Goal: Obtain resource: Download file/media

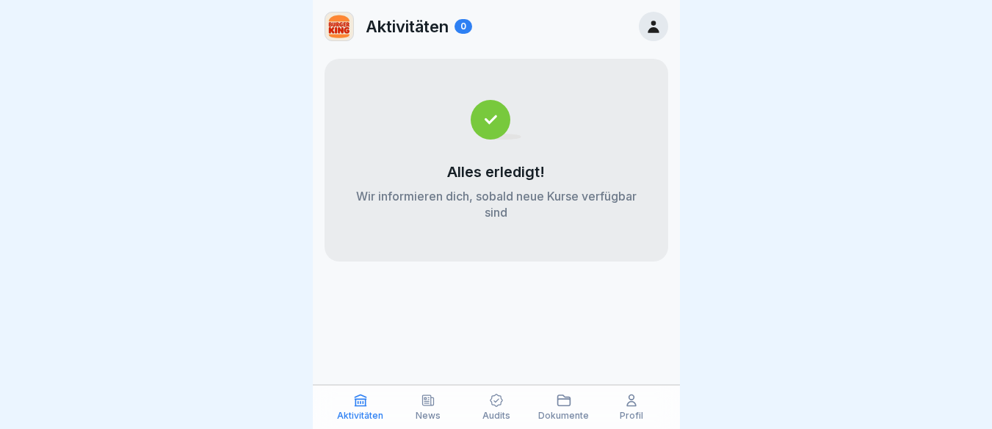
click at [432, 403] on icon at bounding box center [428, 400] width 15 height 15
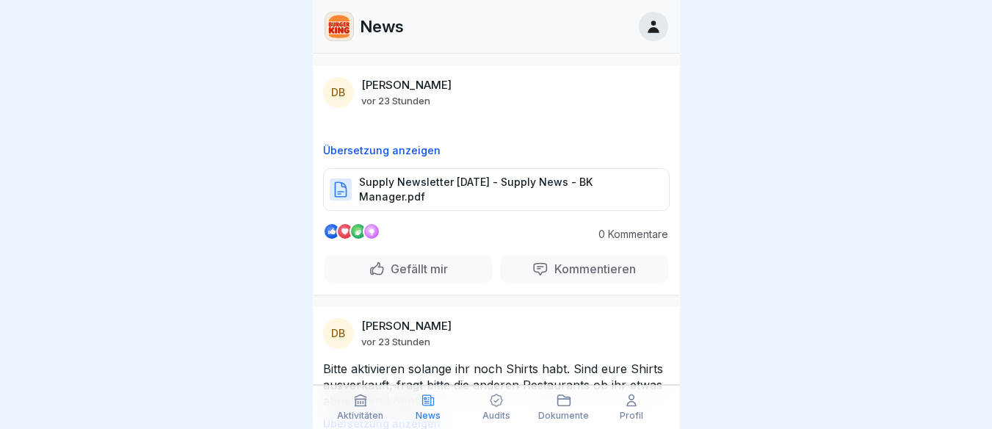
click at [424, 183] on p "Supply Newsletter [DATE] - Supply News - BK Manager.pdf" at bounding box center [506, 189] width 295 height 29
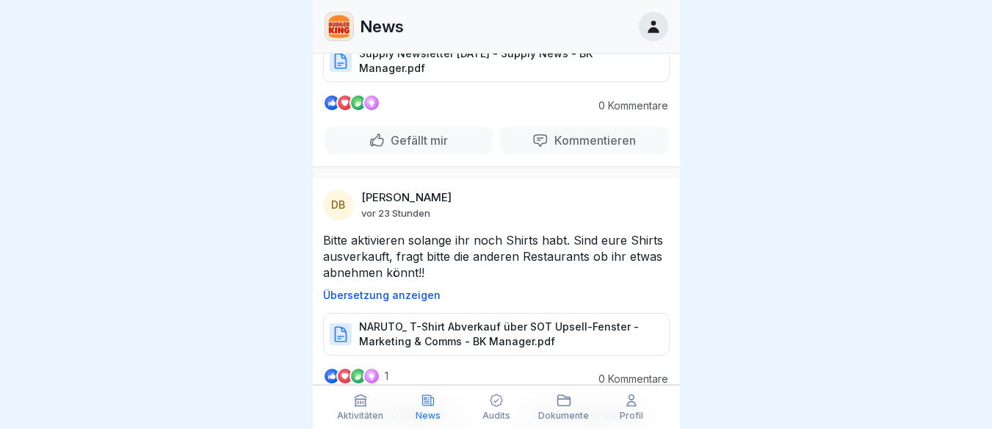
scroll to position [202, 0]
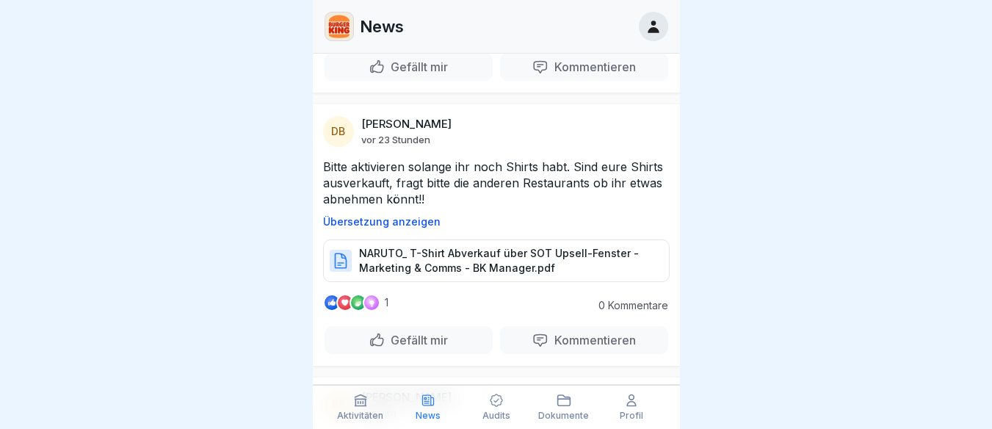
click at [504, 262] on p "NARUTO_ T-Shirt Abverkauf über SOT Upsell-Fenster - Marketing & Comms - BK Mana…" at bounding box center [506, 260] width 295 height 29
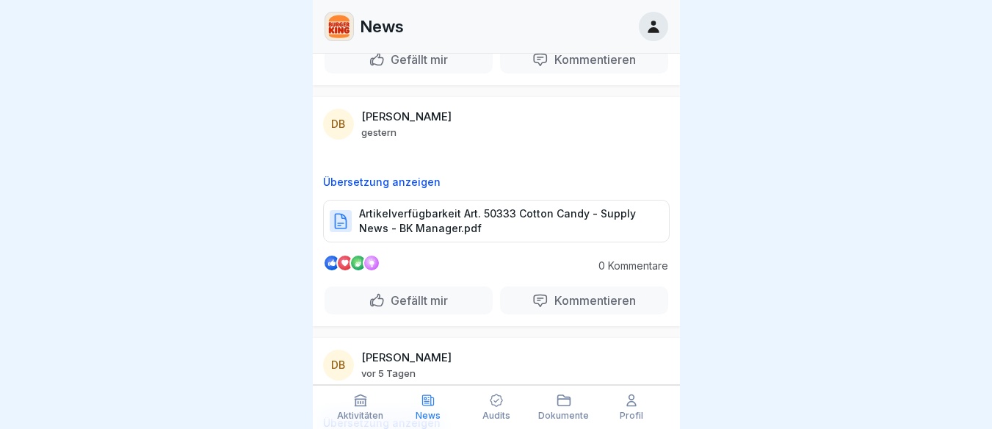
scroll to position [496, 0]
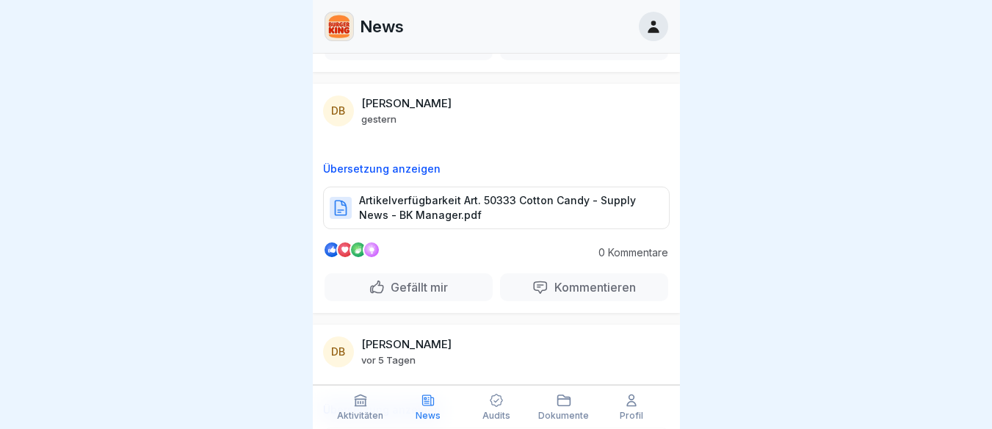
click at [426, 206] on p "Artikelverfügbarkeit Art. 50333 Cotton Candy - Supply News - BK Manager.pdf" at bounding box center [506, 207] width 295 height 29
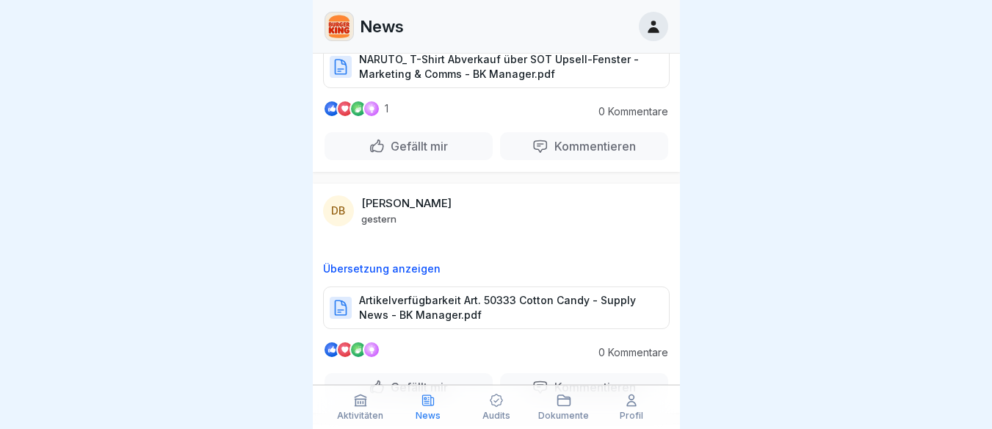
scroll to position [349, 0]
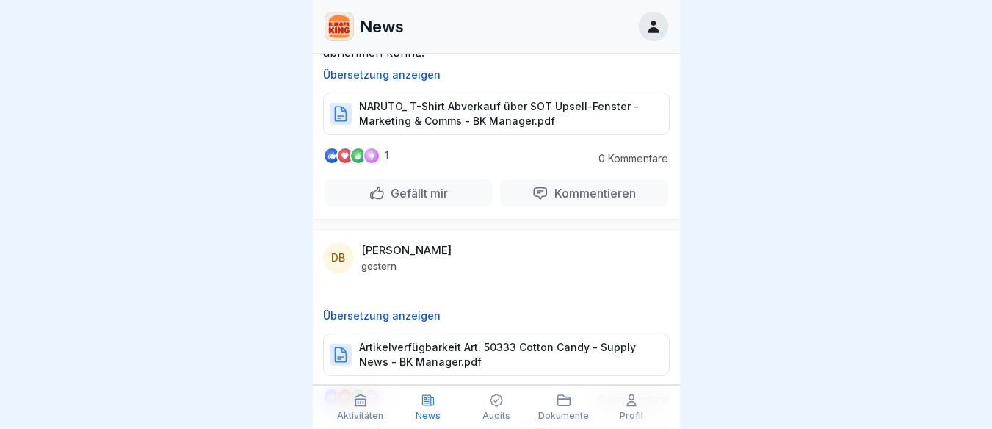
click at [360, 401] on icon at bounding box center [360, 400] width 15 height 15
